Goal: Browse casually: Explore the website without a specific task or goal

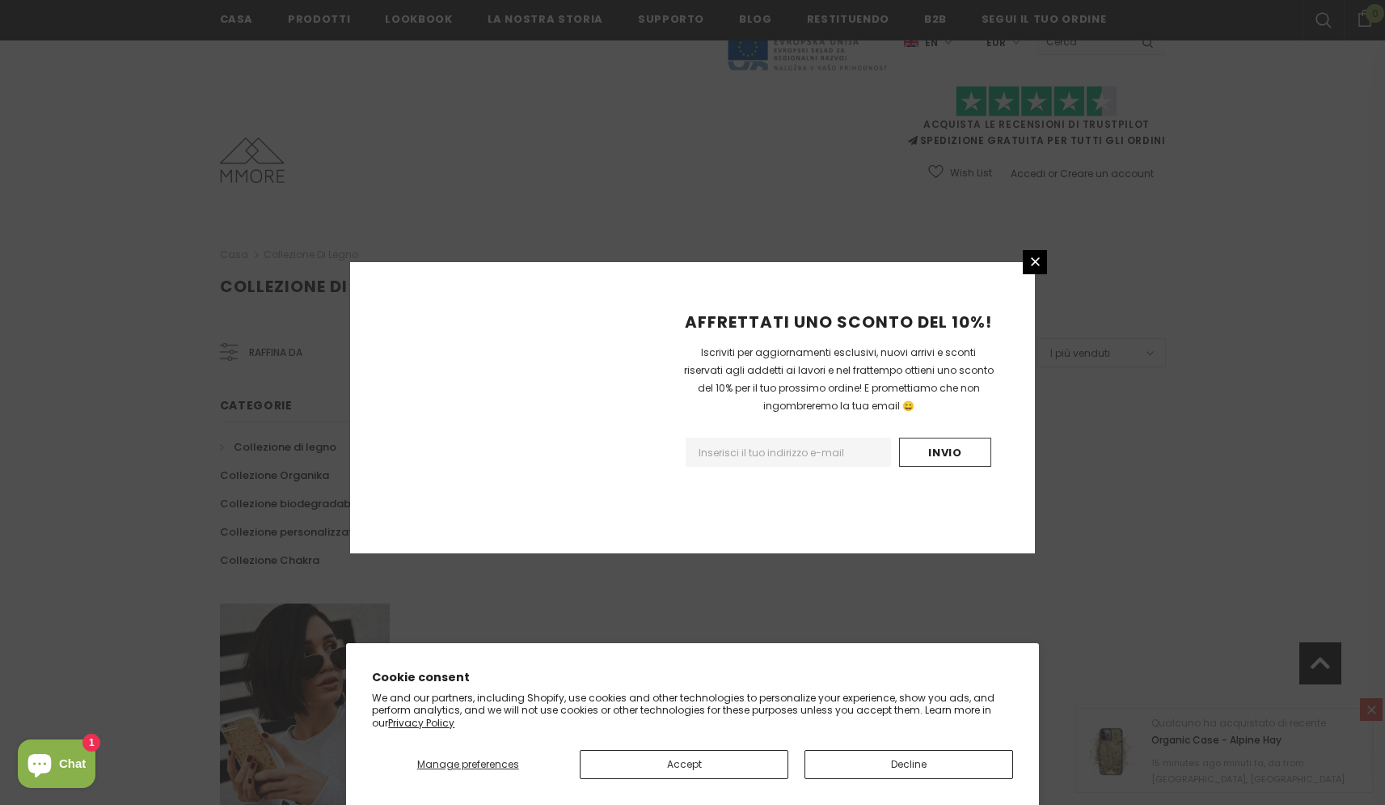
scroll to position [853, 0]
